Goal: Check status

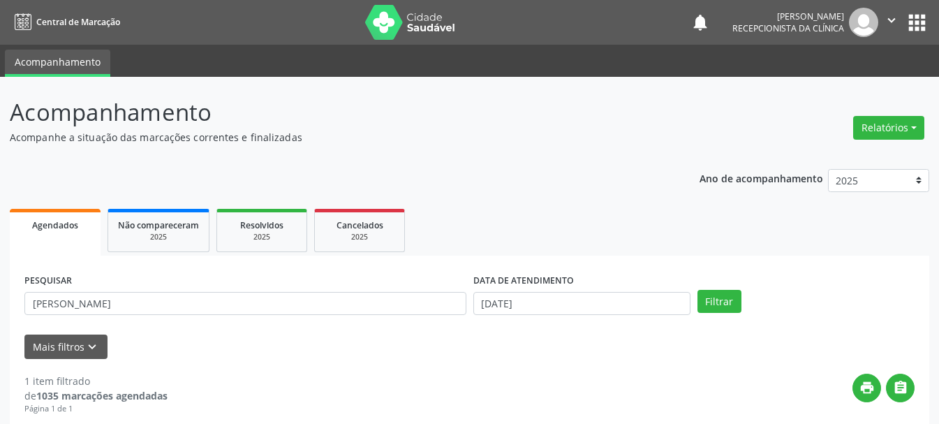
scroll to position [204, 0]
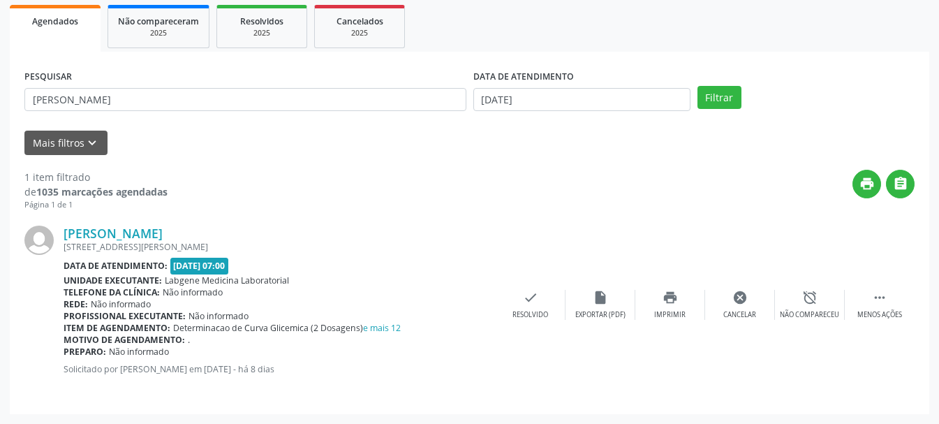
click at [443, 344] on div "Motivo de agendamento: ." at bounding box center [280, 340] width 432 height 12
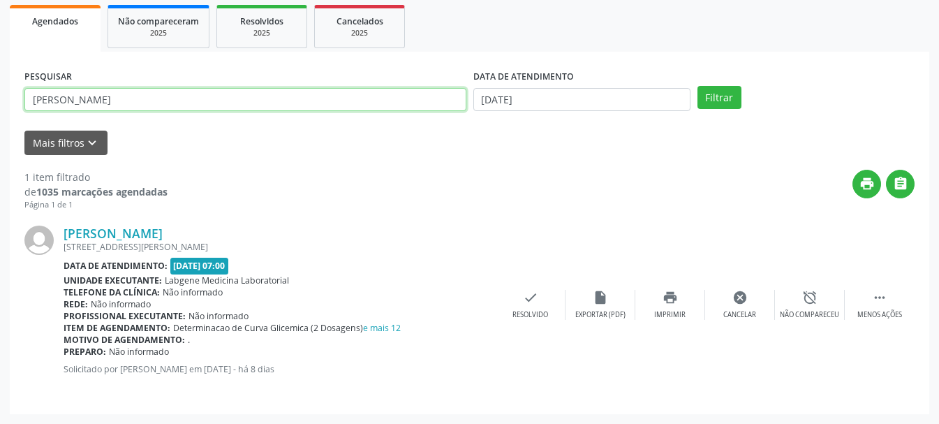
drag, startPoint x: 265, startPoint y: 104, endPoint x: 0, endPoint y: 115, distance: 264.9
click at [0, 115] on div "Acompanhamento Acompanhe a situação das marcações correntes e finalizadas Relat…" at bounding box center [469, 148] width 939 height 551
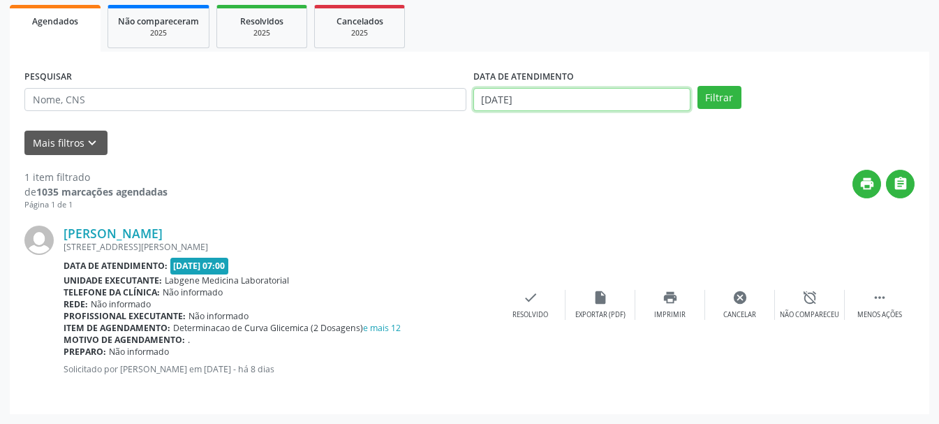
click at [638, 105] on input "[DATE]" at bounding box center [582, 100] width 217 height 24
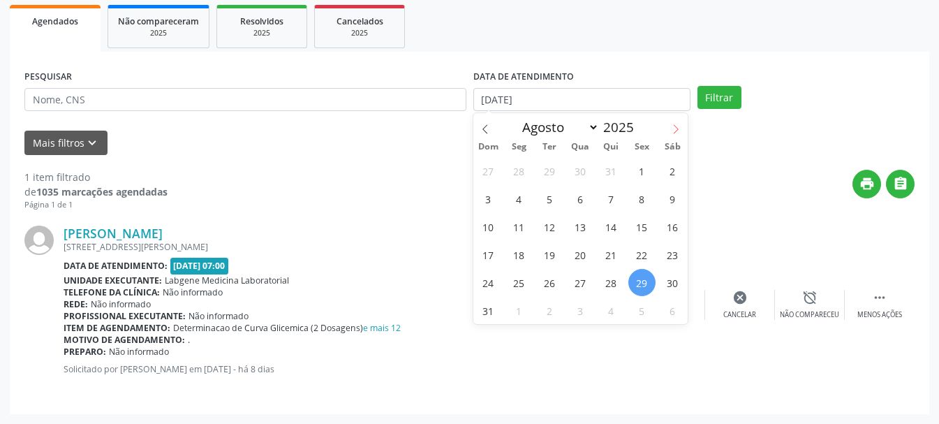
click at [675, 126] on icon at bounding box center [676, 129] width 10 height 10
select select "8"
click at [643, 178] on span "5" at bounding box center [642, 170] width 27 height 27
type input "[DATE]"
click at [643, 178] on span "5" at bounding box center [642, 170] width 27 height 27
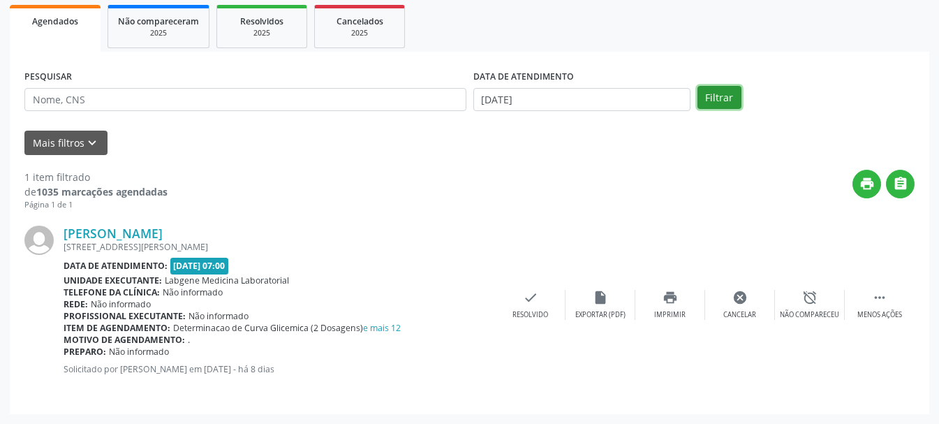
click at [708, 98] on button "Filtrar" at bounding box center [720, 98] width 44 height 24
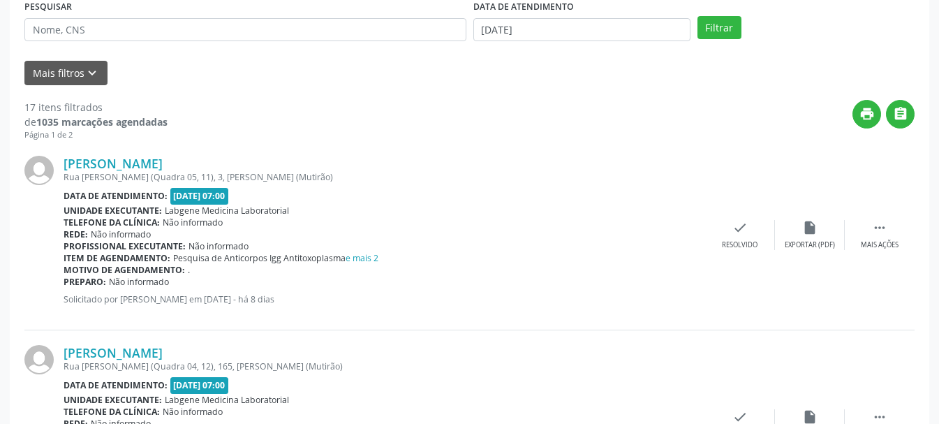
scroll to position [344, 0]
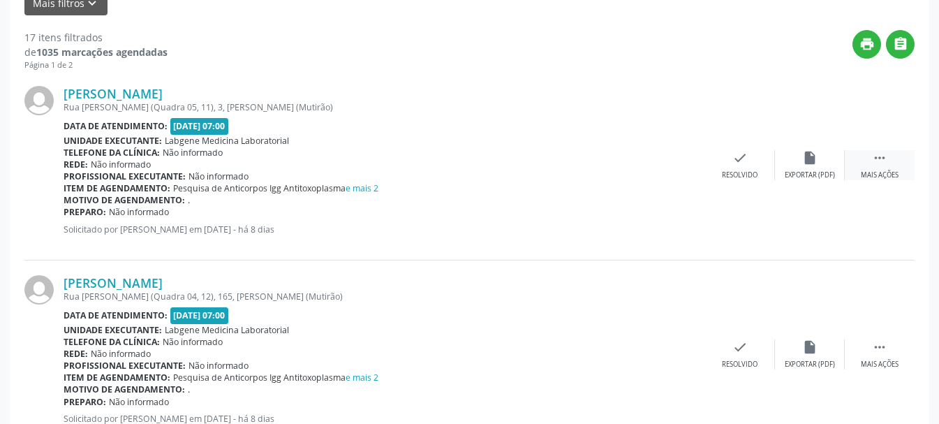
click at [874, 167] on div " Mais ações" at bounding box center [880, 165] width 70 height 30
click at [677, 163] on icon "print" at bounding box center [670, 157] width 15 height 15
click at [874, 339] on icon "" at bounding box center [879, 346] width 15 height 15
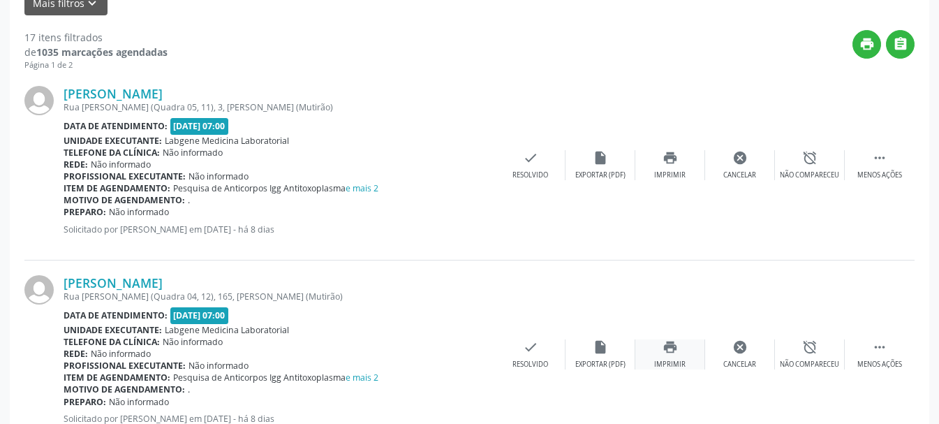
click at [663, 339] on div "print Imprimir" at bounding box center [671, 354] width 70 height 30
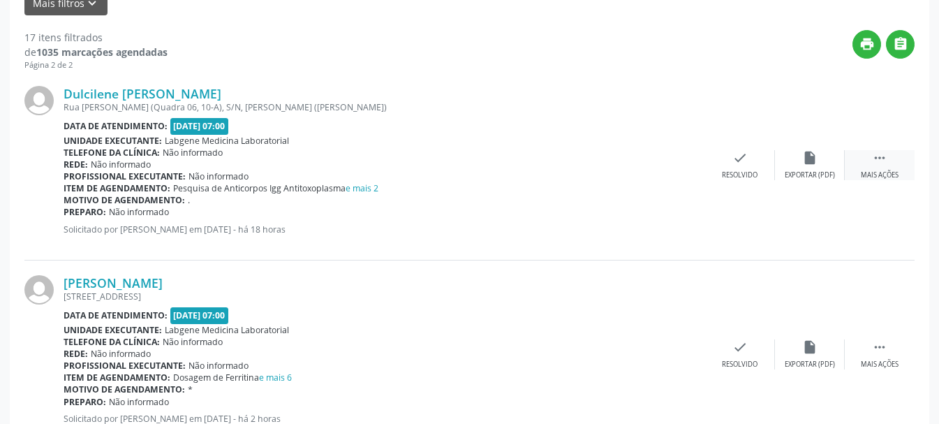
click at [893, 180] on div " Mais ações" at bounding box center [880, 165] width 70 height 30
click at [669, 166] on icon "print" at bounding box center [670, 157] width 15 height 15
